Goal: Obtain resource: Download file/media

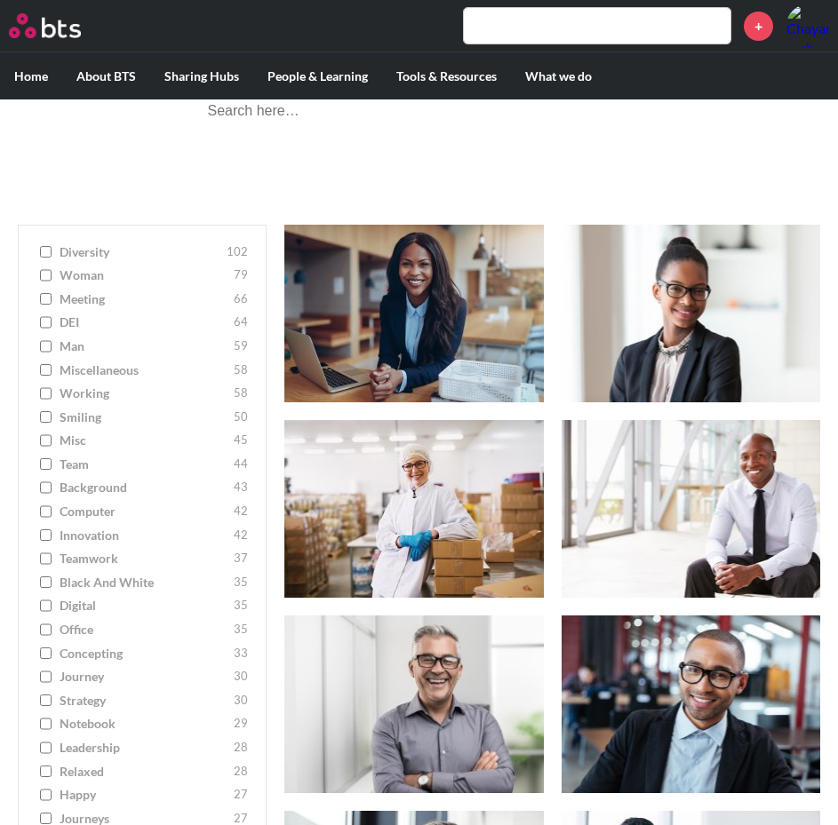
scroll to position [217, 0]
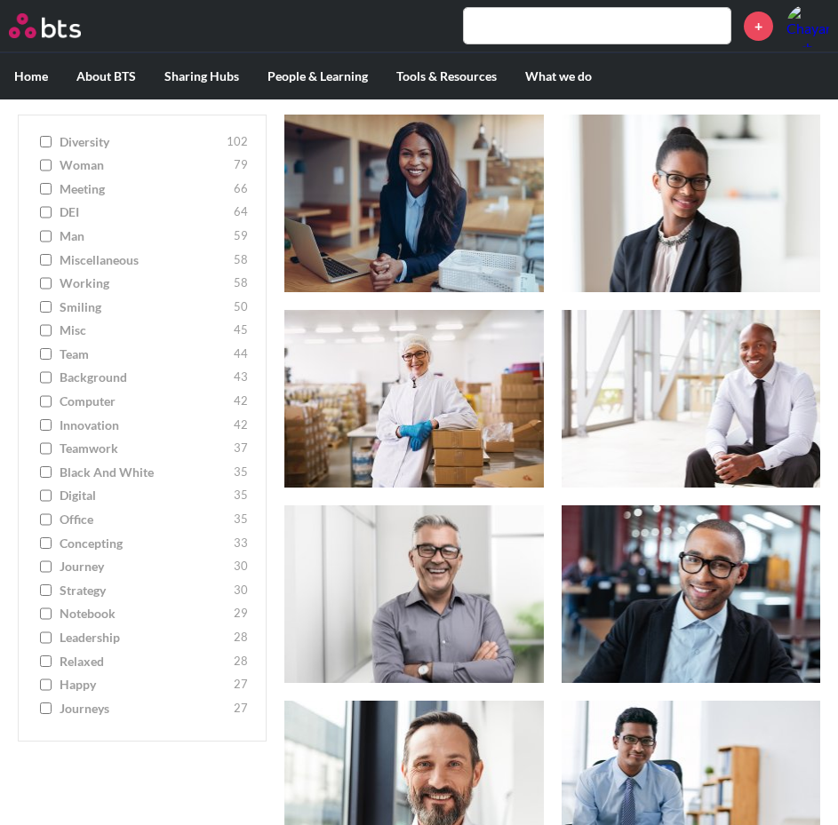
click at [44, 379] on input "background 43" at bounding box center [46, 377] width 12 height 12
checkbox input "true"
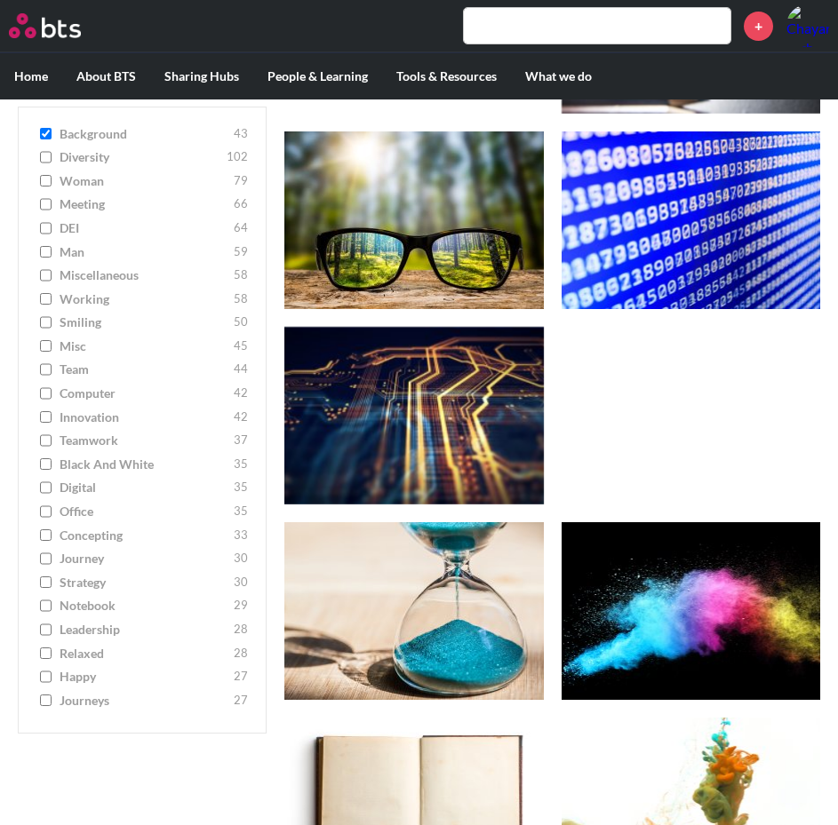
scroll to position [1567, 0]
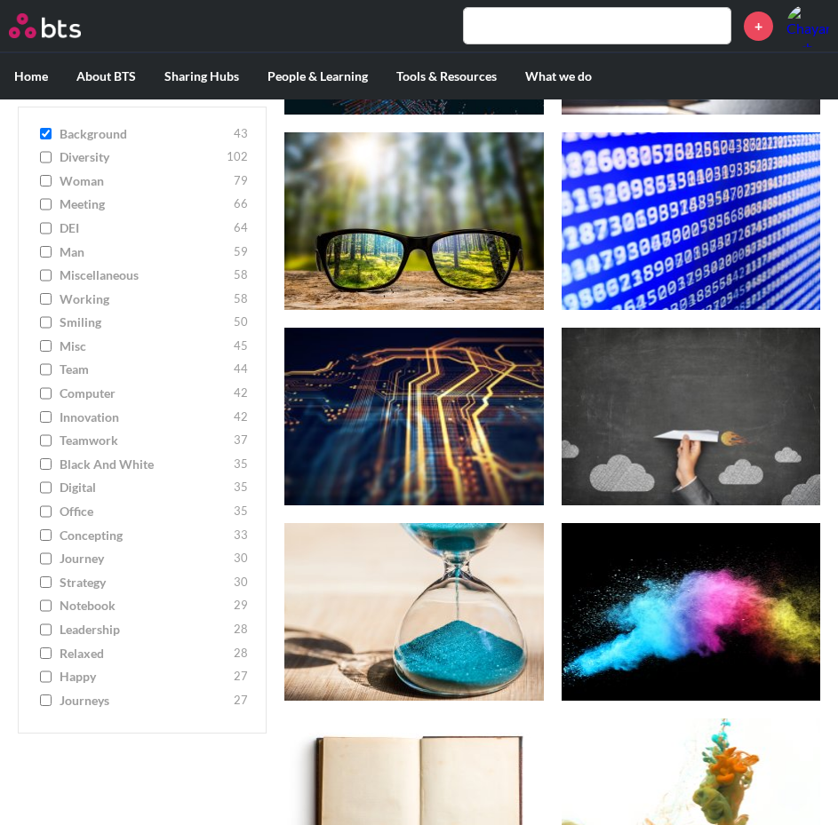
click at [44, 587] on input "strategy 30" at bounding box center [46, 583] width 12 height 12
checkbox input "true"
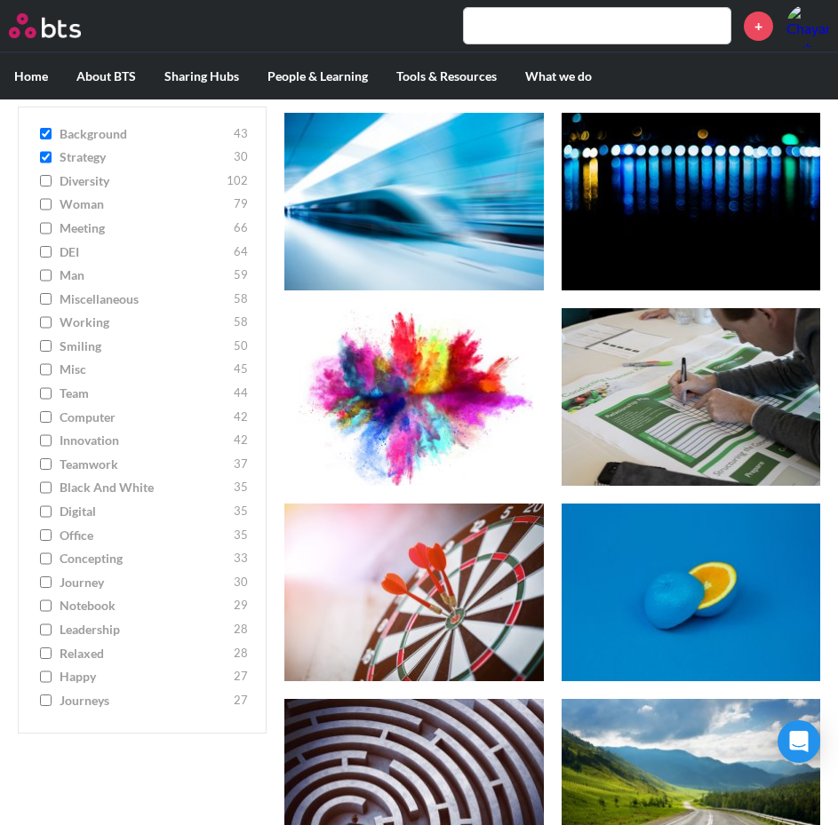
scroll to position [1000, 0]
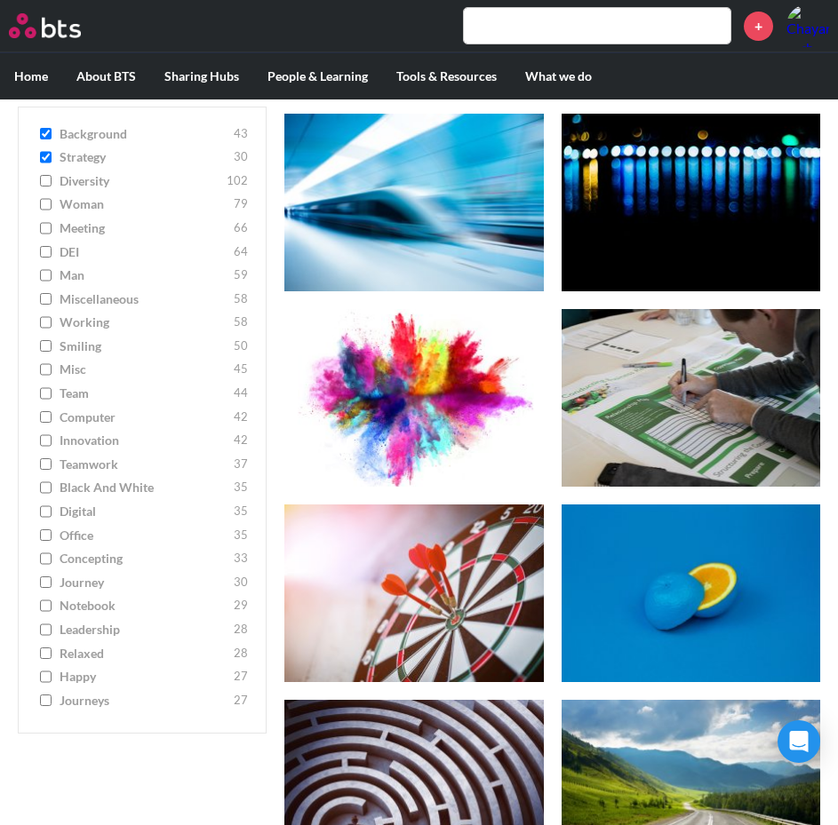
click at [49, 131] on input "background 43" at bounding box center [46, 134] width 12 height 12
checkbox input "false"
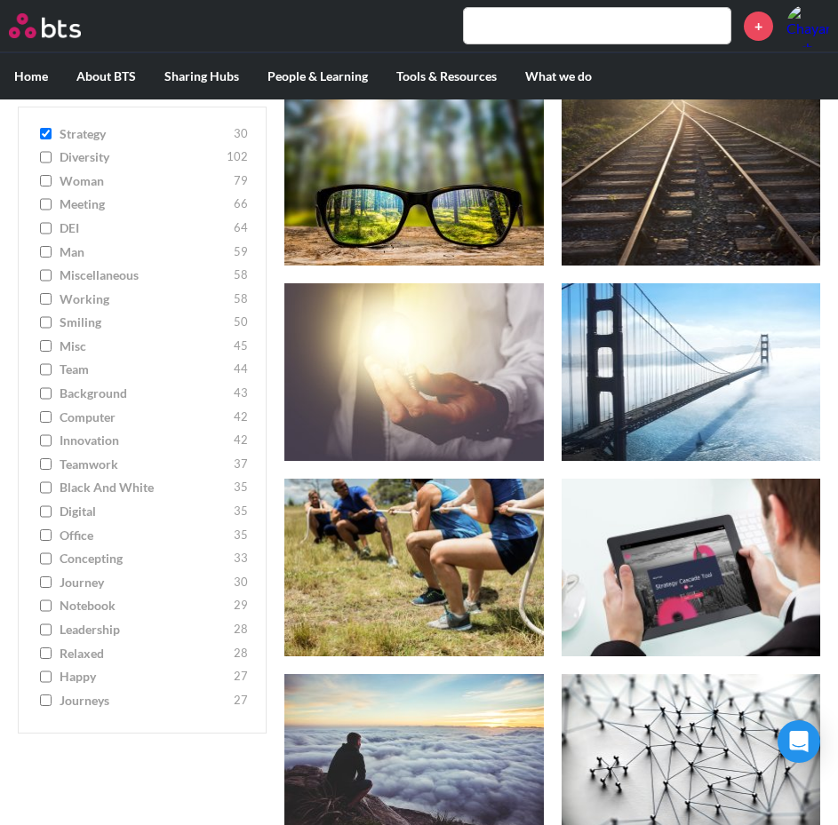
scroll to position [2458, 0]
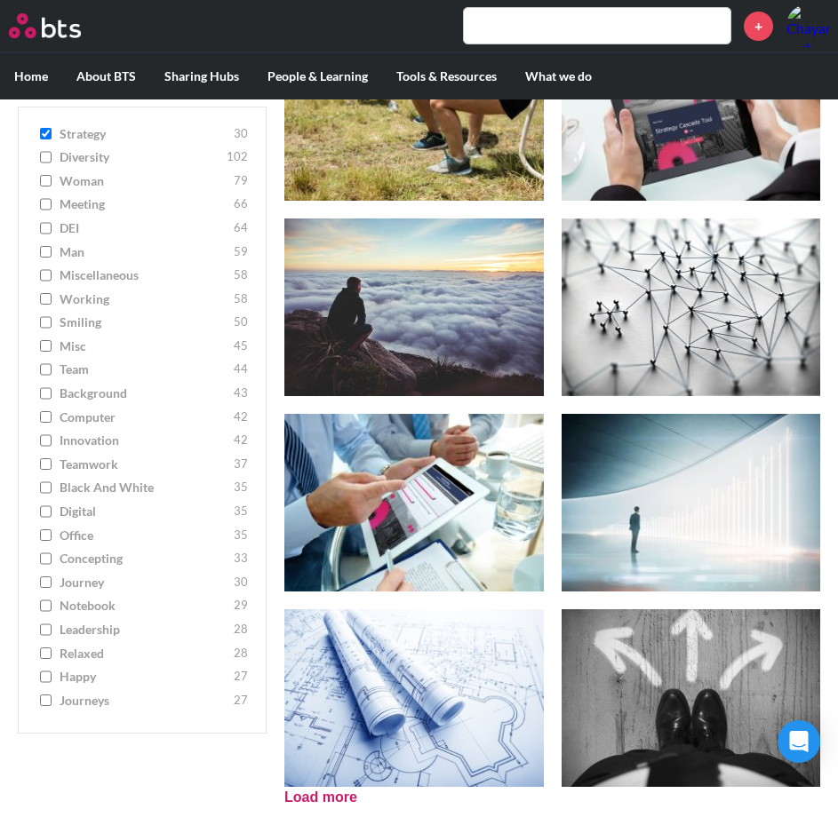
click at [50, 537] on input "office 35" at bounding box center [46, 536] width 12 height 12
checkbox input "true"
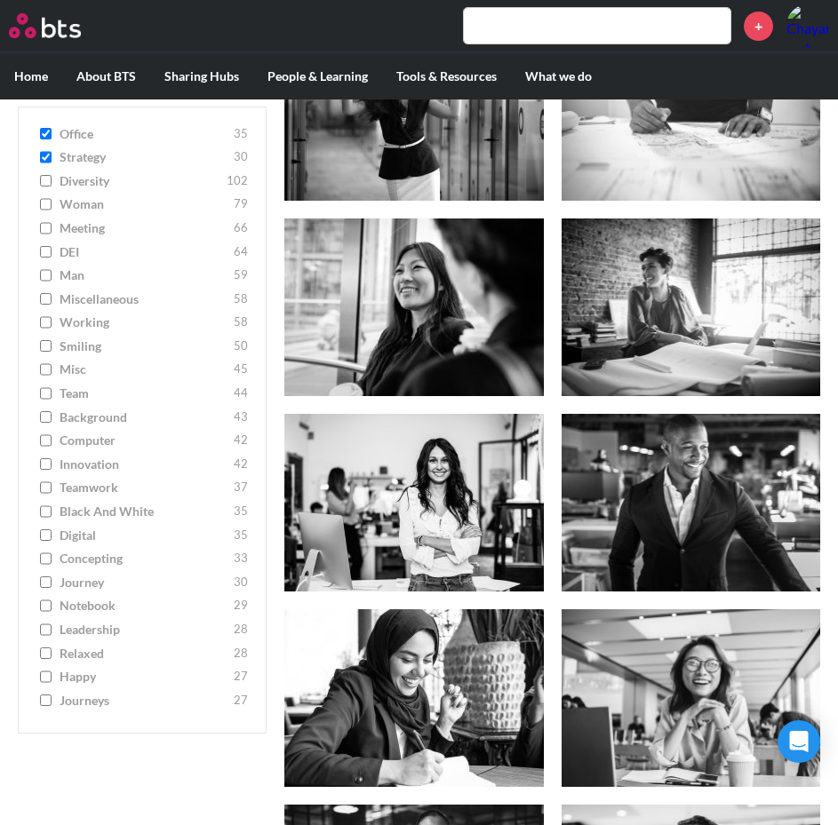
click at [44, 538] on input "digital 35" at bounding box center [46, 536] width 12 height 12
checkbox input "true"
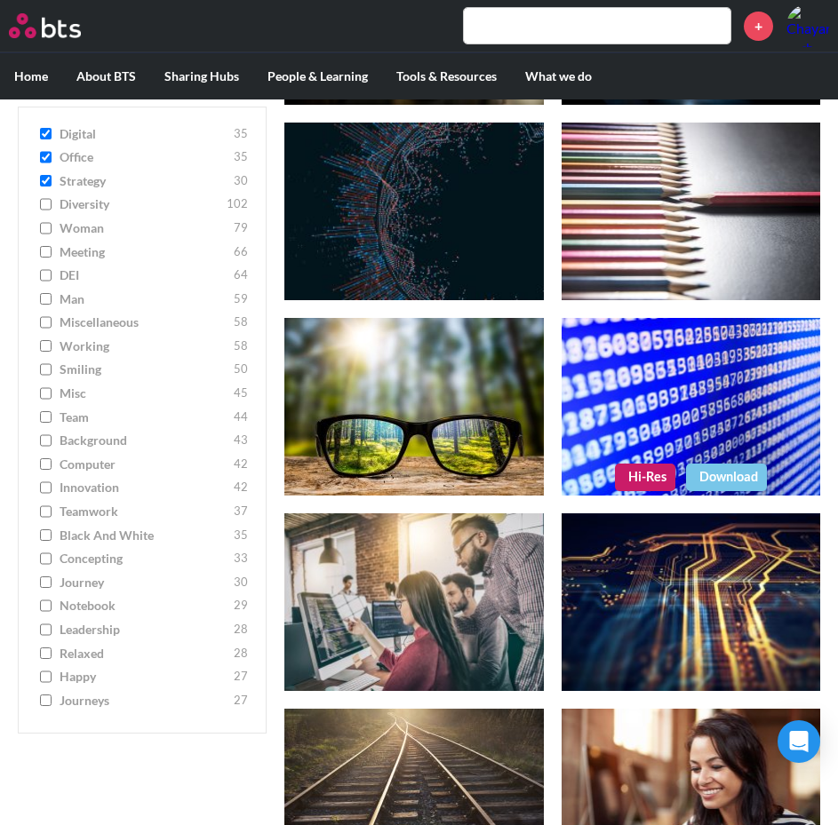
scroll to position [6131, 0]
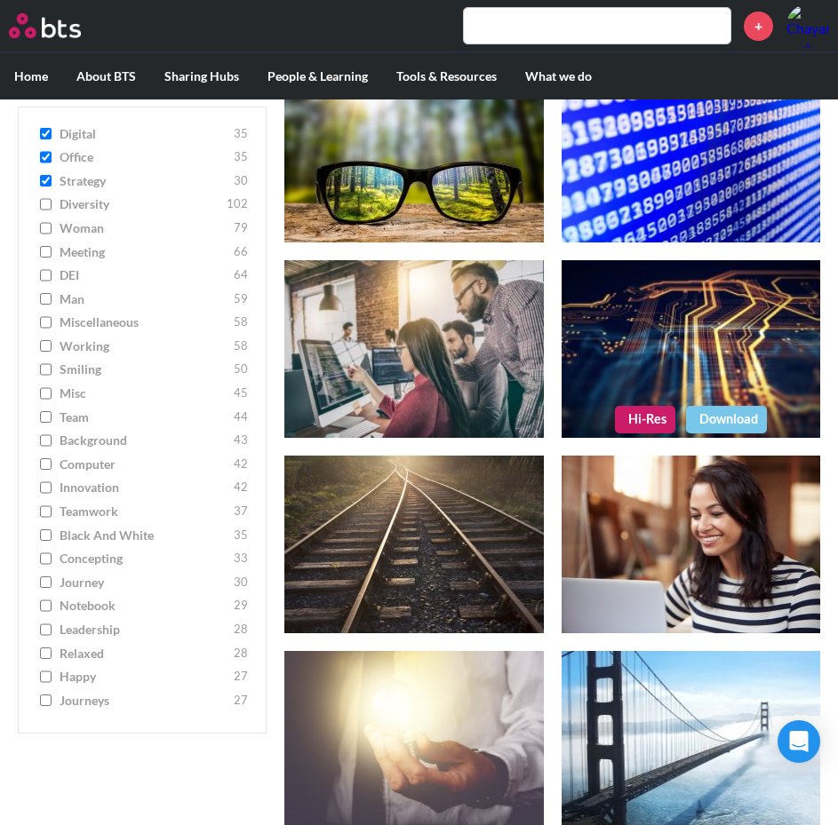
click at [714, 418] on link "Download" at bounding box center [726, 419] width 81 height 27
